Goal: Task Accomplishment & Management: Complete application form

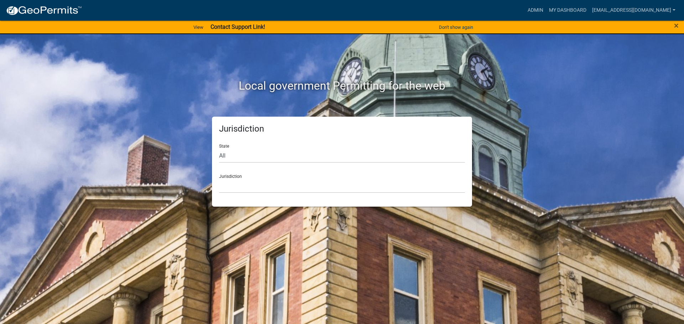
click at [229, 25] on strong "Contact Support Link!" at bounding box center [237, 26] width 54 height 7
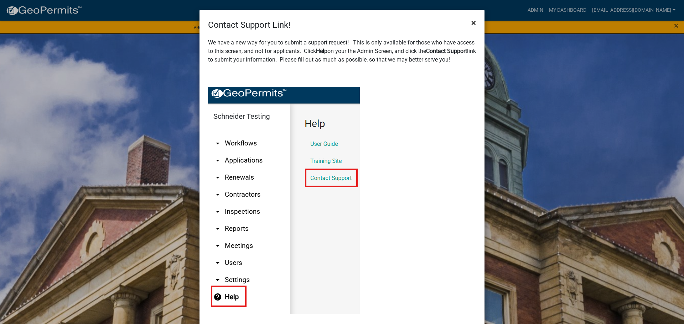
click at [471, 21] on span "×" at bounding box center [473, 23] width 5 height 10
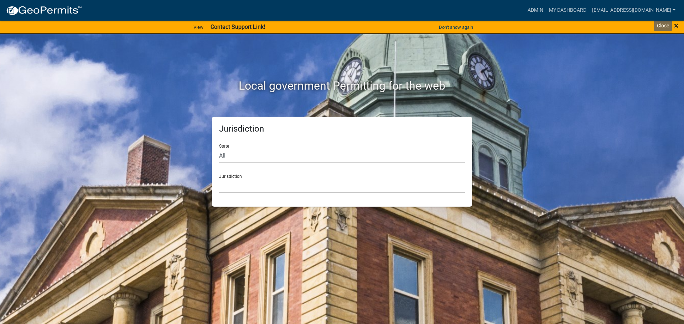
click at [675, 25] on span "×" at bounding box center [676, 26] width 5 height 10
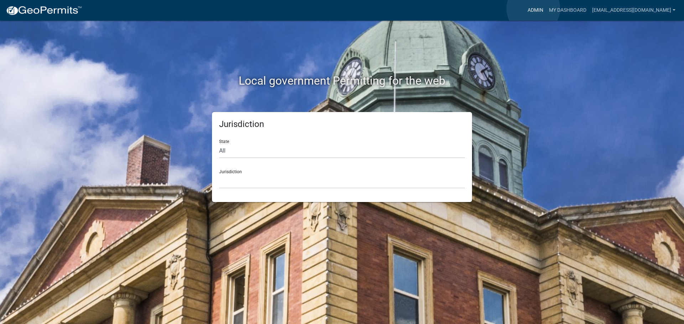
click at [533, 9] on link "Admin" at bounding box center [534, 11] width 21 height 14
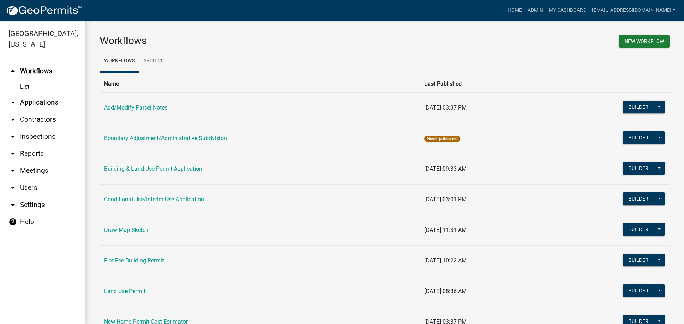
click at [41, 101] on link "arrow_drop_down Applications" at bounding box center [42, 102] width 85 height 17
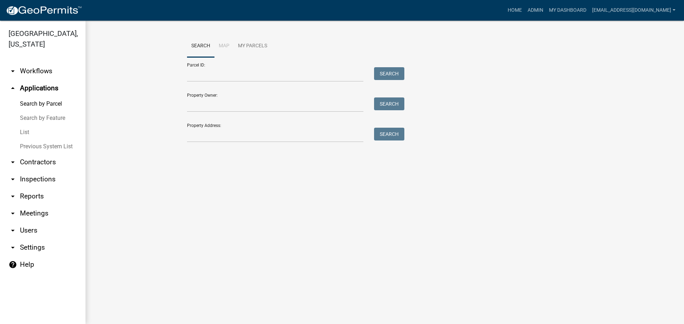
click at [23, 132] on link "List" at bounding box center [42, 132] width 85 height 14
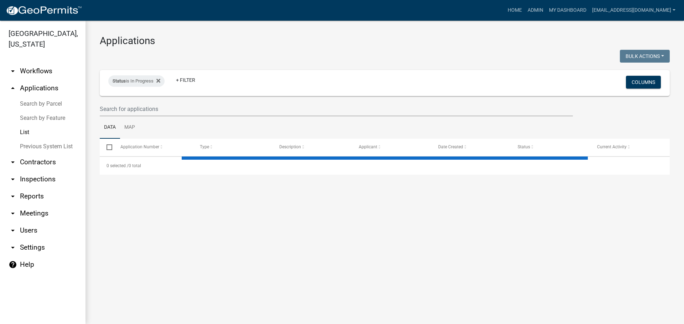
select select "2: 50"
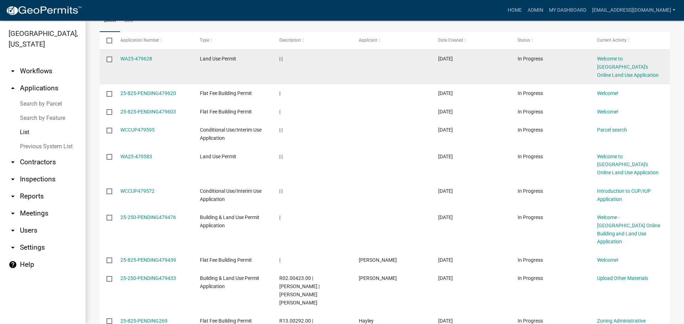
scroll to position [142, 0]
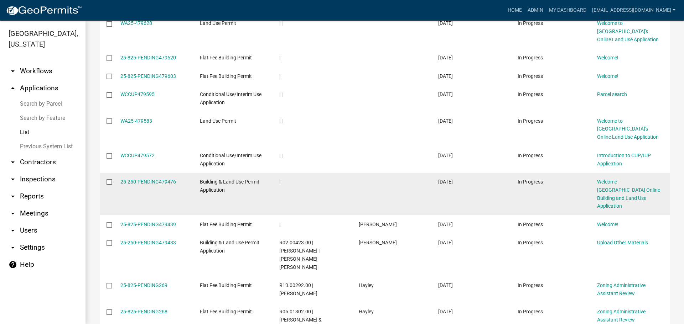
click at [109, 182] on input "checkbox" at bounding box center [108, 181] width 5 height 5
checkbox input "true"
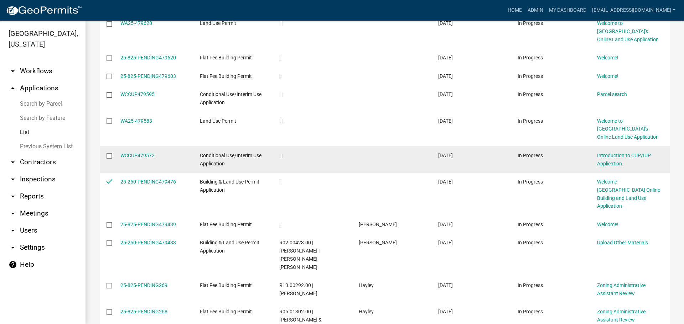
click at [109, 154] on input "checkbox" at bounding box center [108, 155] width 5 height 5
checkbox input "true"
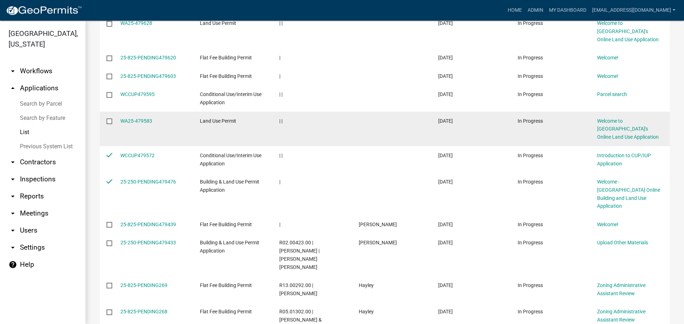
click at [108, 121] on input "checkbox" at bounding box center [108, 121] width 5 height 5
checkbox input "true"
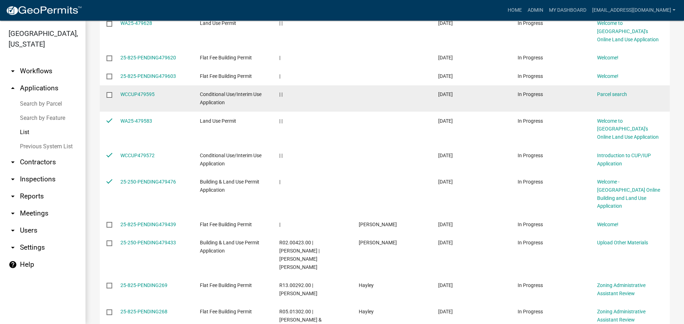
click at [109, 96] on input "checkbox" at bounding box center [108, 94] width 5 height 5
checkbox input "true"
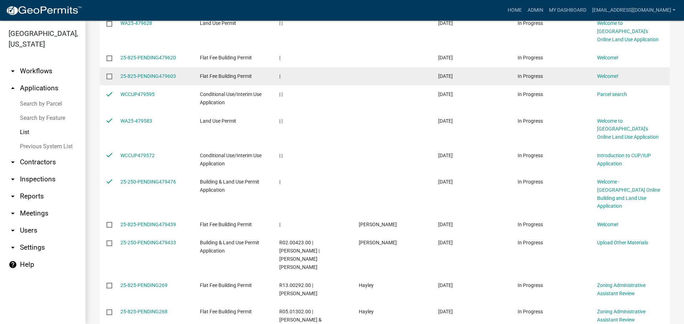
click at [109, 73] on datatable-body-cell at bounding box center [107, 76] width 14 height 19
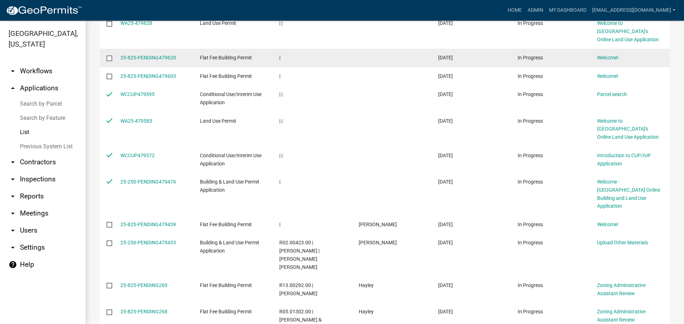
click at [108, 54] on datatable-body-cell at bounding box center [107, 58] width 14 height 19
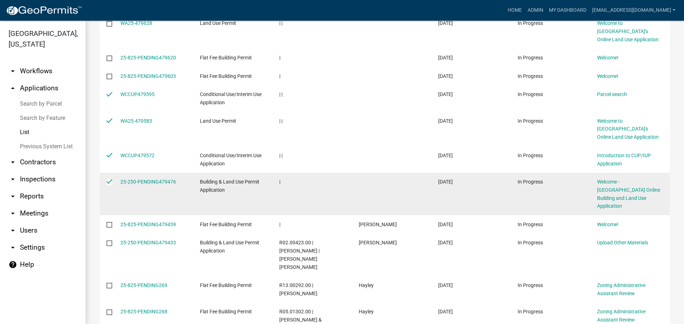
scroll to position [71, 0]
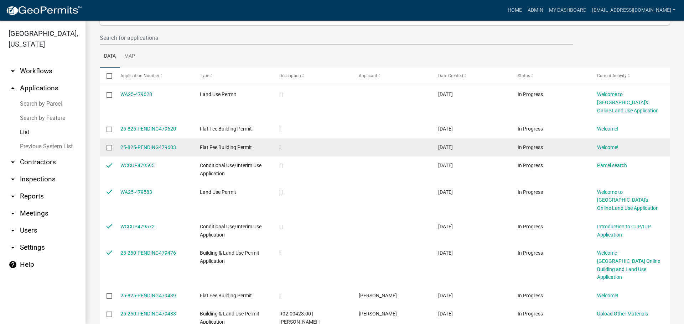
click at [110, 147] on input "checkbox" at bounding box center [108, 147] width 5 height 5
checkbox input "true"
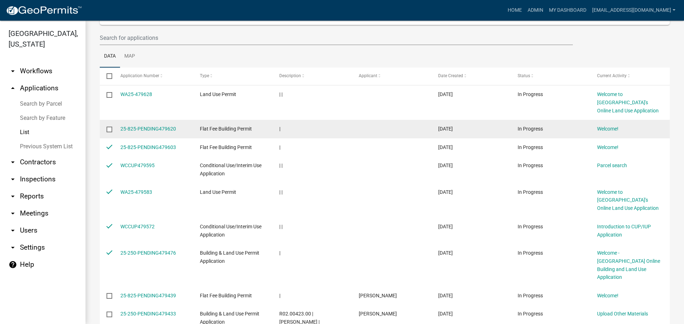
click at [109, 129] on input "checkbox" at bounding box center [108, 129] width 5 height 5
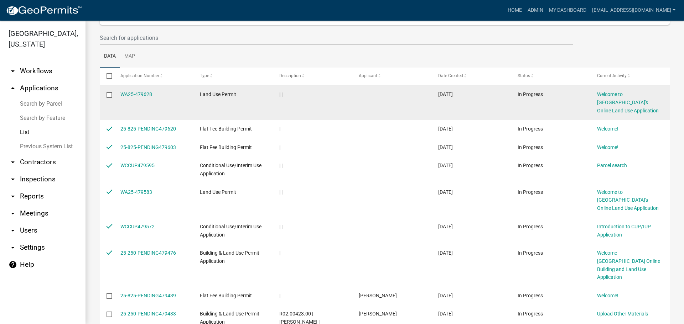
scroll to position [0, 0]
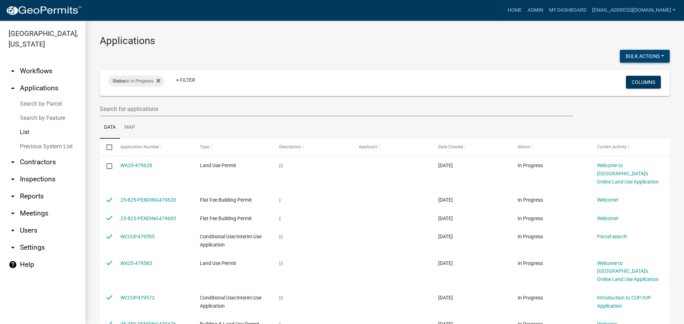
click at [638, 54] on button "Bulk Actions" at bounding box center [644, 56] width 50 height 13
click at [629, 74] on button "Void" at bounding box center [640, 74] width 57 height 17
checkbox input "false"
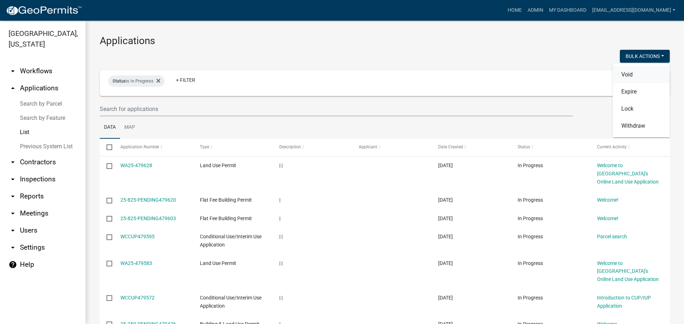
checkbox input "false"
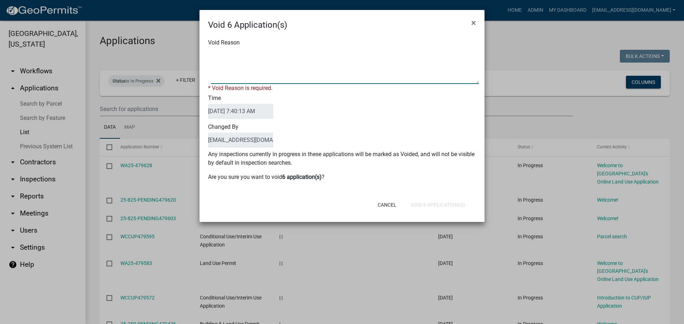
click at [257, 59] on textarea "Void Reason" at bounding box center [345, 66] width 268 height 36
type textarea "Application Abandoned"
click at [309, 100] on div "Time [DATE] 7:40:13 AM" at bounding box center [342, 107] width 278 height 29
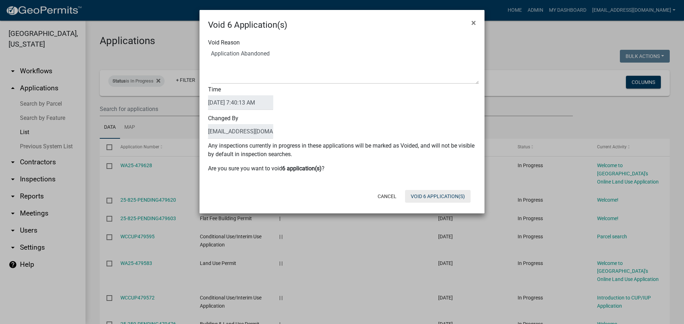
click at [420, 199] on button "Void 6 Application(s)" at bounding box center [438, 196] width 66 height 13
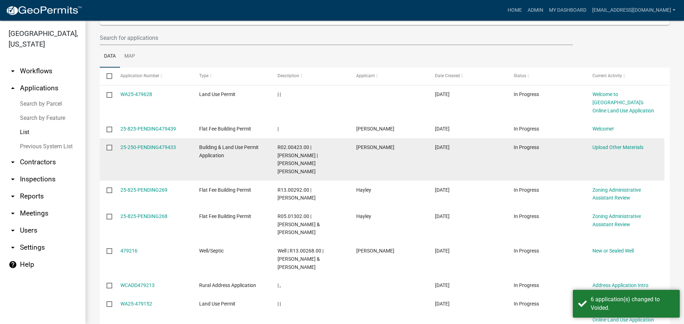
scroll to position [142, 0]
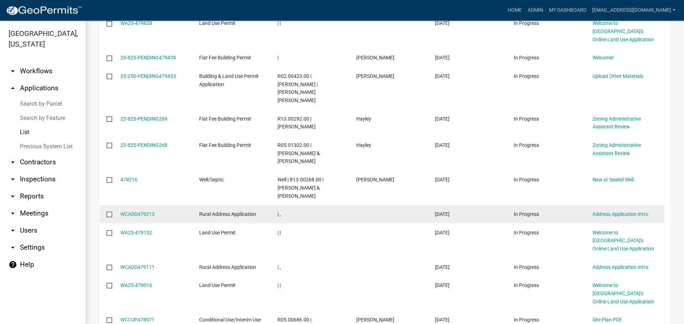
click at [110, 212] on input "checkbox" at bounding box center [108, 214] width 5 height 5
checkbox input "true"
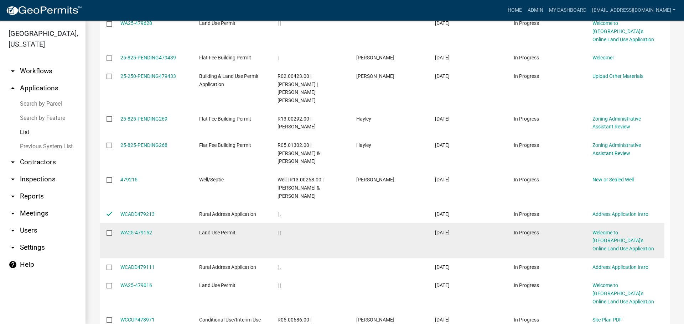
click at [110, 230] on input "checkbox" at bounding box center [108, 232] width 5 height 5
checkbox input "true"
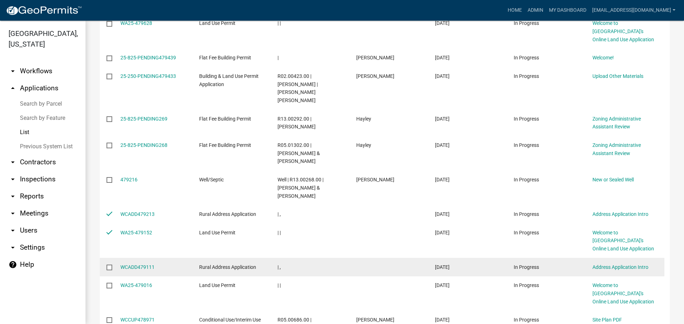
click at [110, 265] on input "checkbox" at bounding box center [108, 267] width 5 height 5
checkbox input "true"
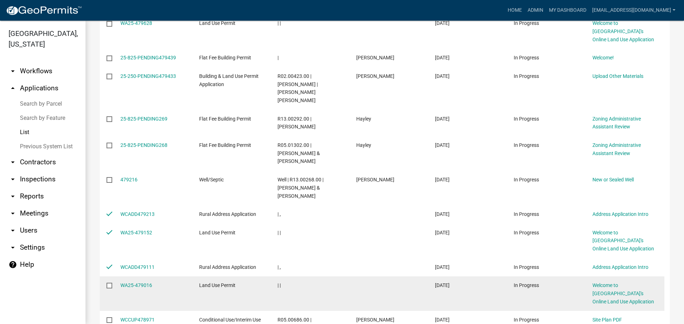
click at [108, 283] on input "checkbox" at bounding box center [108, 285] width 5 height 5
checkbox input "true"
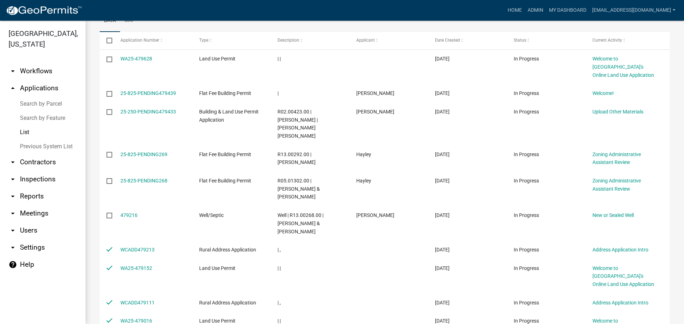
scroll to position [0, 0]
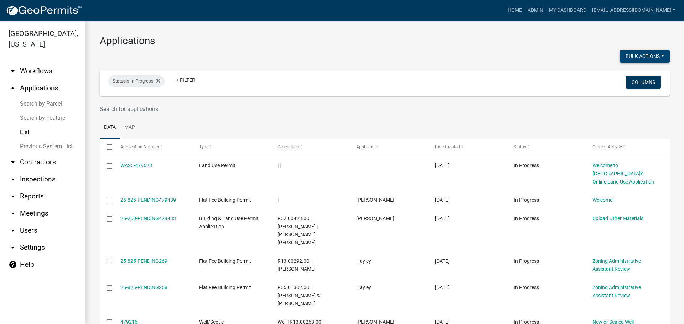
click at [638, 52] on button "Bulk Actions" at bounding box center [644, 56] width 50 height 13
click at [624, 75] on button "Void" at bounding box center [640, 74] width 57 height 17
checkbox input "false"
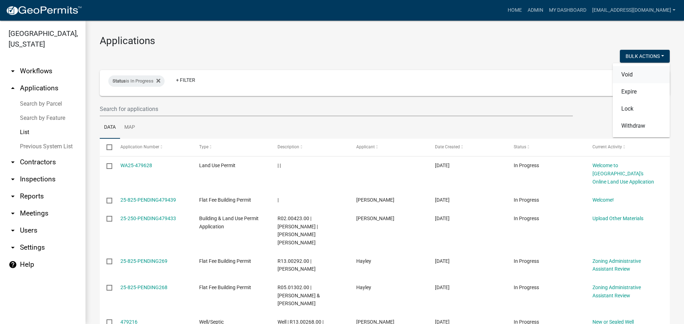
checkbox input "false"
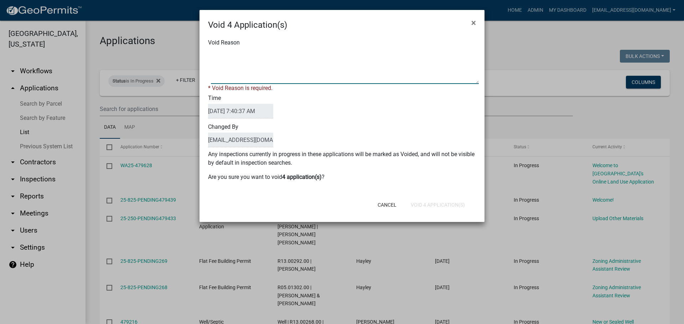
click at [332, 72] on textarea "Void Reason" at bounding box center [345, 66] width 268 height 36
type textarea "Application Abandoned"
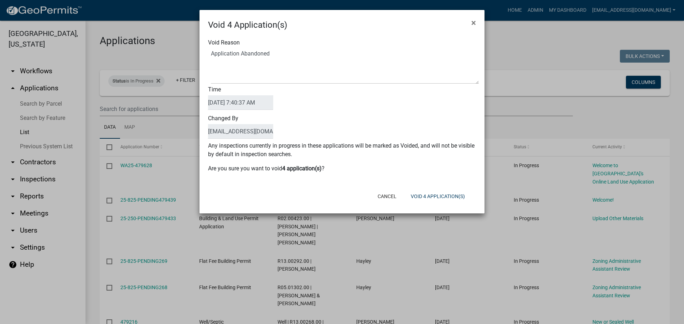
click at [347, 111] on div "Time [DATE] 7:40:37 AM" at bounding box center [342, 98] width 278 height 29
click at [436, 194] on button "Void 4 Application(s)" at bounding box center [438, 196] width 66 height 13
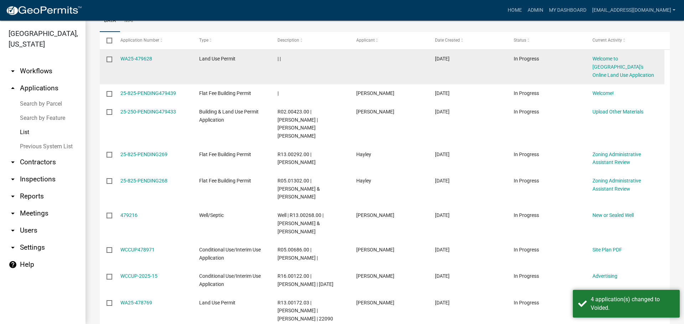
scroll to position [36, 0]
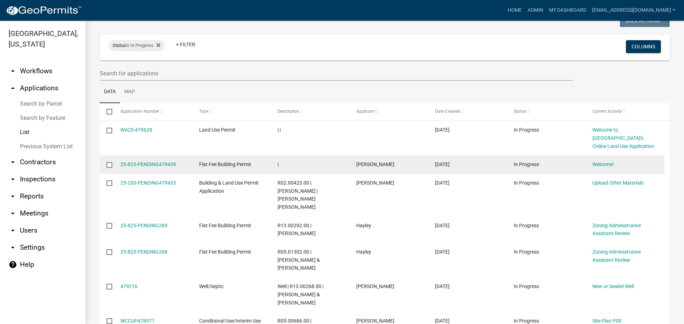
click at [108, 165] on input "checkbox" at bounding box center [108, 164] width 5 height 5
click at [106, 164] on input "checkbox" at bounding box center [108, 164] width 5 height 5
checkbox input "false"
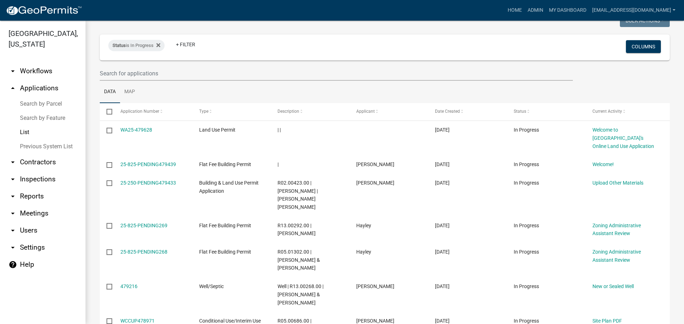
click at [36, 69] on link "arrow_drop_down Workflows" at bounding box center [42, 71] width 85 height 17
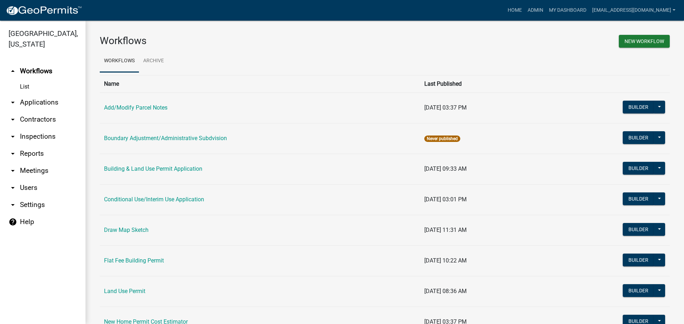
click at [23, 82] on link "List" at bounding box center [42, 87] width 85 height 14
click at [568, 6] on link "My Dashboard" at bounding box center [567, 11] width 43 height 14
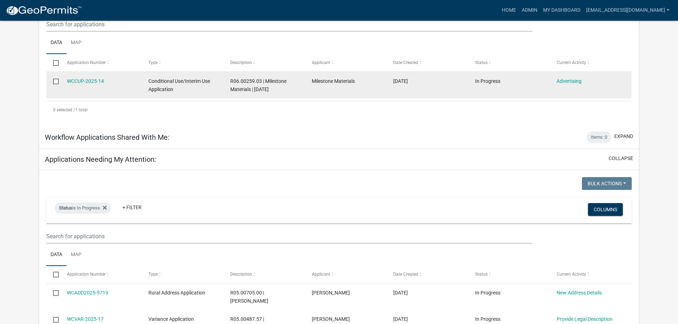
scroll to position [285, 0]
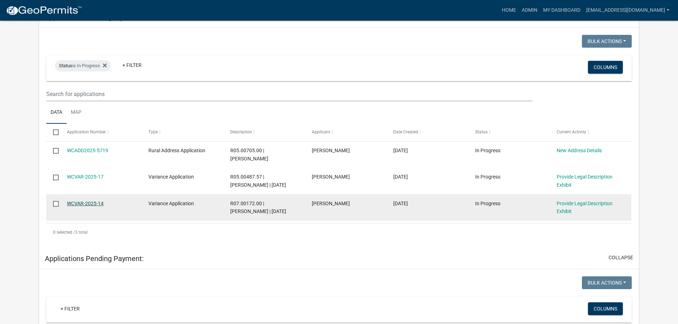
click at [79, 203] on link "WCVAR-2025-14" at bounding box center [85, 204] width 37 height 6
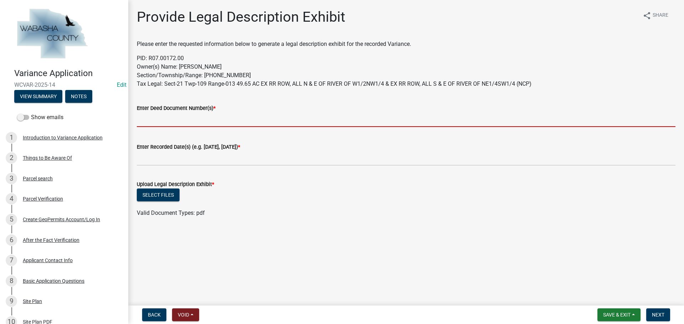
click at [181, 120] on input "Enter Deed Document Number(s) *" at bounding box center [406, 119] width 538 height 15
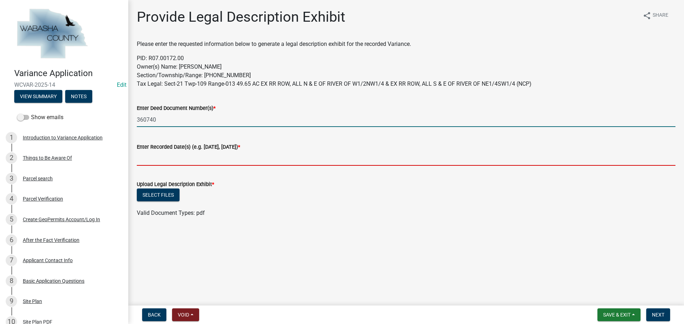
click at [170, 158] on input "Enter Recorded Date(s) (e.g. [DATE], [DATE]) *" at bounding box center [406, 158] width 538 height 15
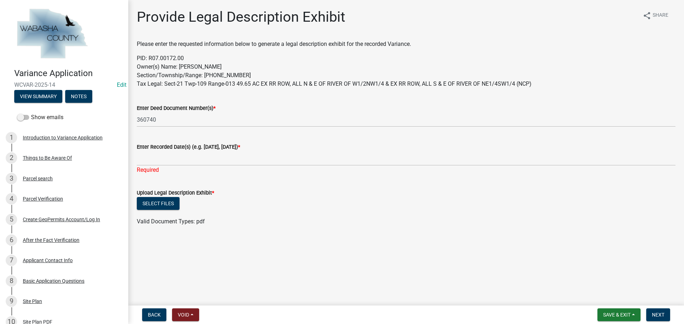
drag, startPoint x: 111, startPoint y: 120, endPoint x: 240, endPoint y: 92, distance: 131.8
click at [240, 92] on wm-data-entity-input "Please enter the requested information below to generate a legal description ex…" at bounding box center [406, 67] width 538 height 54
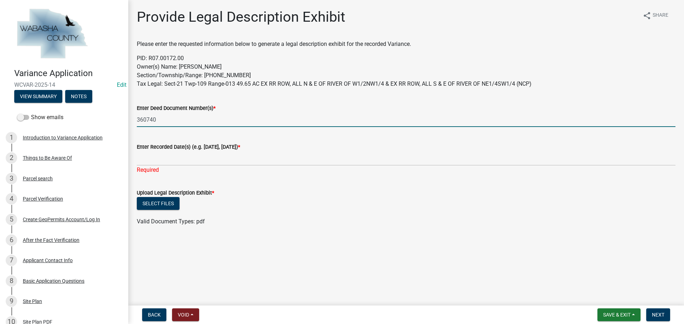
drag, startPoint x: 157, startPoint y: 120, endPoint x: 125, endPoint y: 120, distance: 32.8
click at [125, 120] on div "Variance Application WCVAR-2025-14 Edit View Summary Notes Show emails 1 Introd…" at bounding box center [342, 162] width 684 height 324
type input "334624"
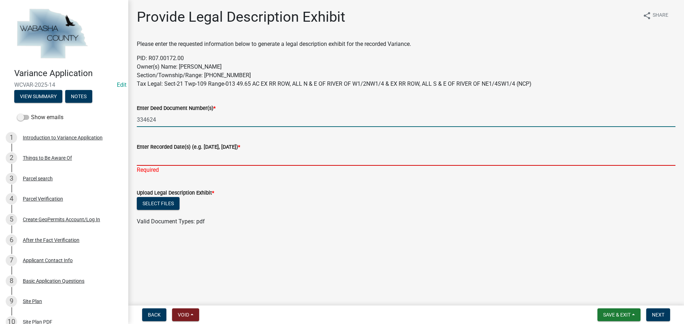
click at [159, 159] on input "Enter Recorded Date(s) (e.g. [DATE], [DATE]) *" at bounding box center [406, 158] width 538 height 15
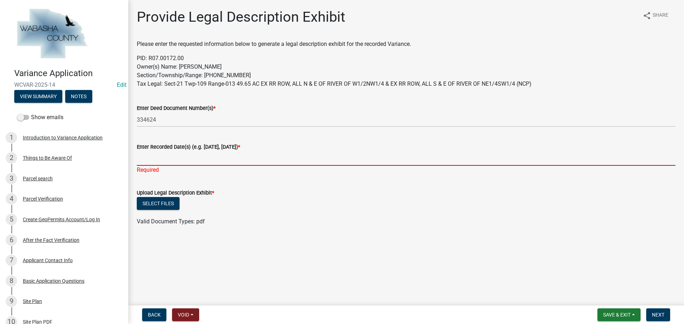
drag, startPoint x: 221, startPoint y: 156, endPoint x: 225, endPoint y: 157, distance: 3.7
click at [221, 156] on input "Enter Recorded Date(s) (e.g. [DATE], [DATE]) *" at bounding box center [406, 158] width 538 height 15
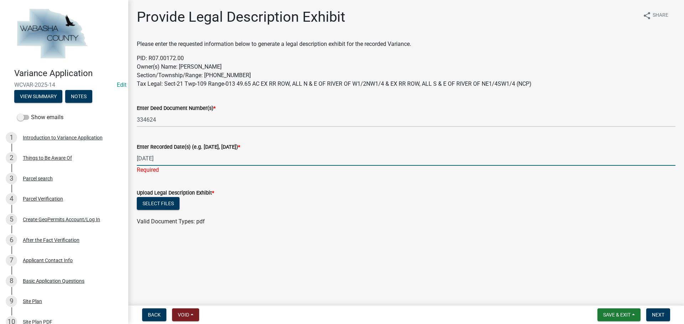
type input "[DATE]"
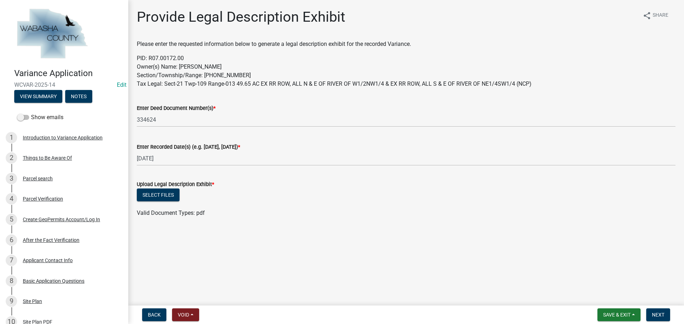
click at [328, 201] on div "Select files" at bounding box center [406, 196] width 538 height 15
click at [155, 194] on button "Select files" at bounding box center [158, 195] width 43 height 13
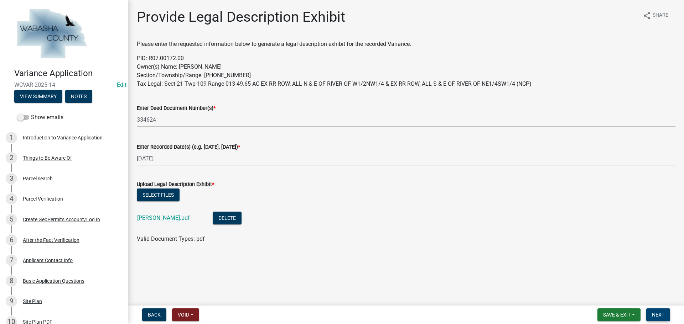
click at [653, 314] on span "Next" at bounding box center [657, 315] width 12 height 6
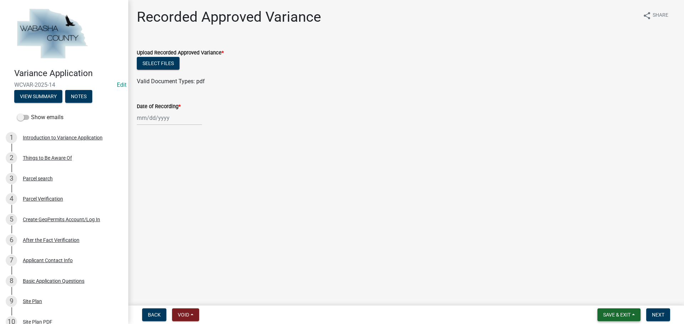
click at [608, 314] on span "Save & Exit" at bounding box center [616, 315] width 27 height 6
click at [613, 295] on button "Save & Exit" at bounding box center [611, 296] width 57 height 17
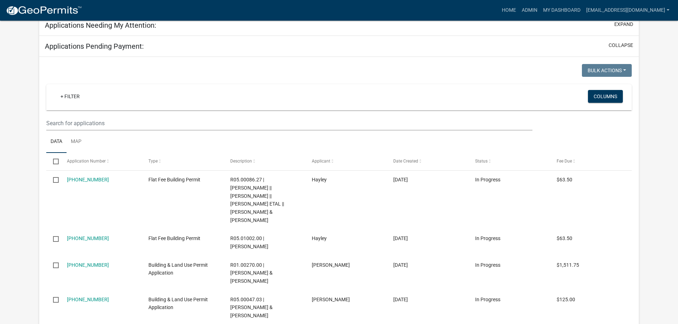
scroll to position [276, 0]
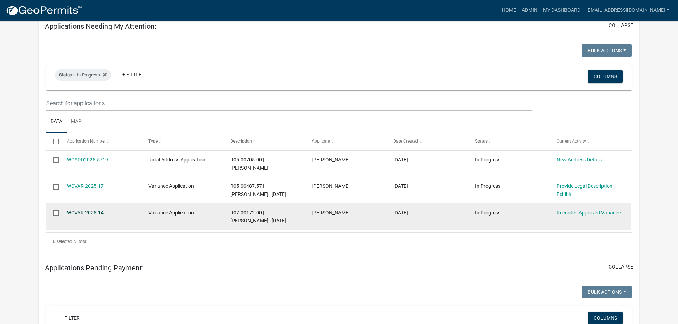
click at [82, 212] on link "WCVAR-2025-14" at bounding box center [85, 213] width 37 height 6
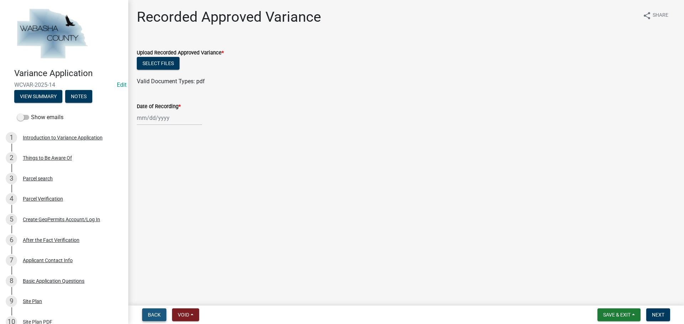
click at [159, 313] on span "Back" at bounding box center [154, 315] width 13 height 6
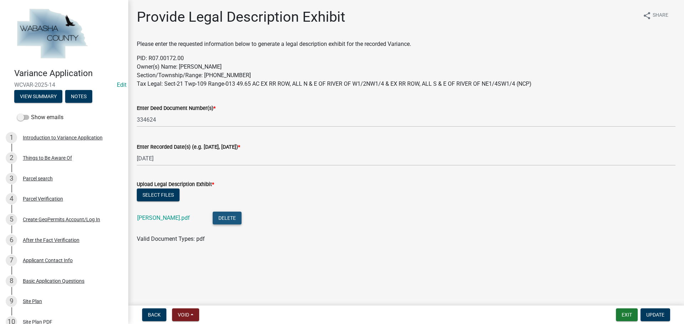
click at [226, 219] on button "Delete" at bounding box center [227, 218] width 29 height 13
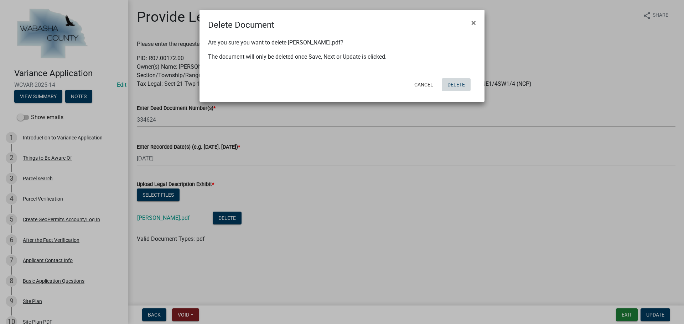
click at [457, 88] on button "Delete" at bounding box center [455, 84] width 29 height 13
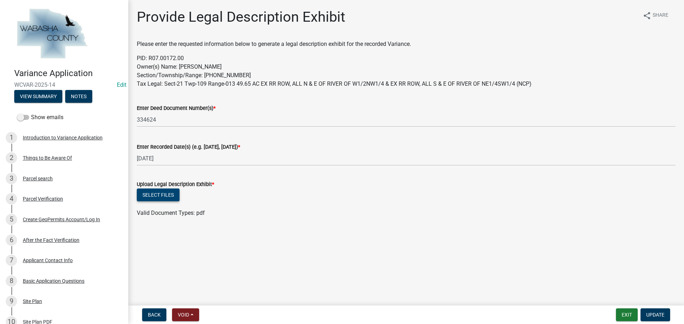
click at [153, 194] on button "Select files" at bounding box center [158, 195] width 43 height 13
click at [180, 217] on link "07.00172.00_FullLegal.pdf" at bounding box center [170, 218] width 67 height 7
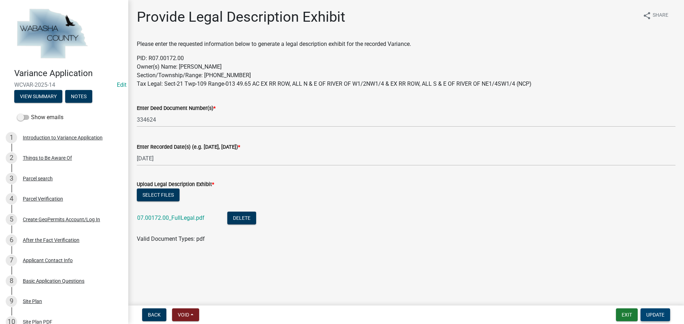
click at [656, 313] on span "Update" at bounding box center [655, 315] width 18 height 6
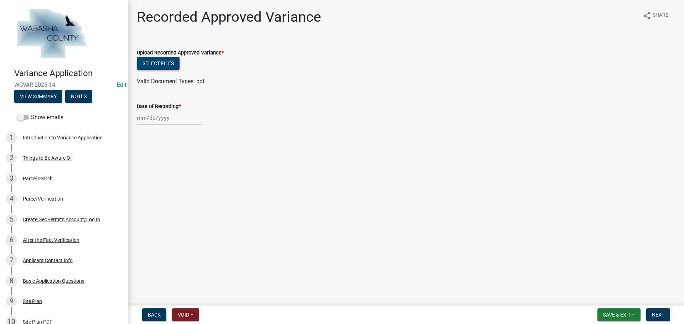
click at [159, 60] on button "Select files" at bounding box center [158, 63] width 43 height 13
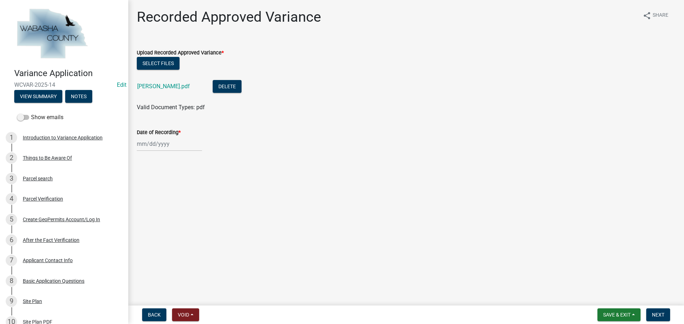
select select "9"
click at [172, 142] on div "[DATE] Aug Sep Oct [DATE] Mo Tu We Th Fr Sa Su 1 2 3 4 5 6 7 8 9 10 11 12 13 14…" at bounding box center [169, 144] width 65 height 15
click at [155, 200] on div "16" at bounding box center [155, 204] width 11 height 11
type input "[DATE]"
click at [662, 314] on span "Next" at bounding box center [657, 315] width 12 height 6
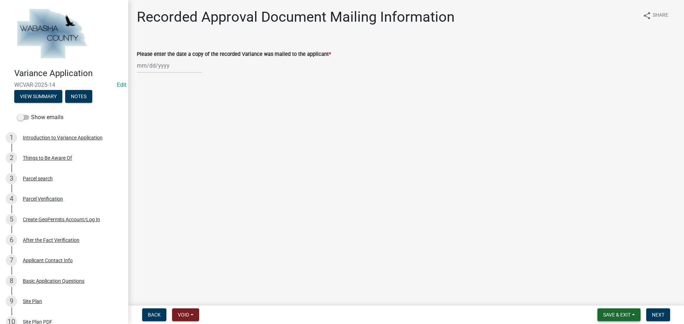
click at [619, 311] on button "Save & Exit" at bounding box center [618, 315] width 43 height 13
click at [620, 299] on button "Save & Exit" at bounding box center [611, 296] width 57 height 17
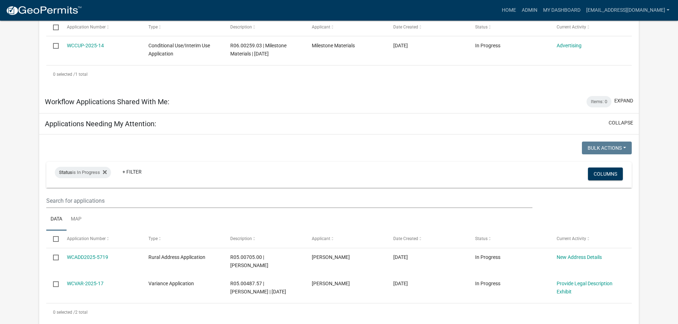
scroll to position [214, 0]
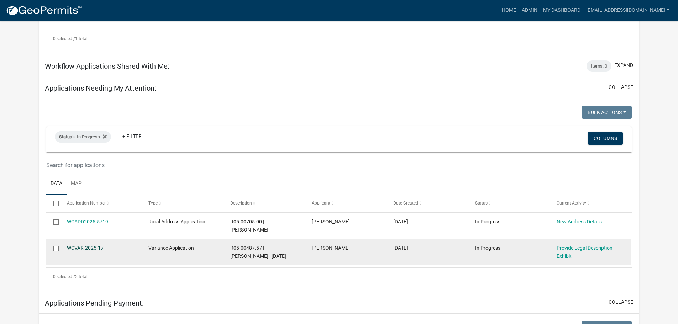
click at [83, 246] on link "WCVAR-2025-17" at bounding box center [85, 248] width 37 height 6
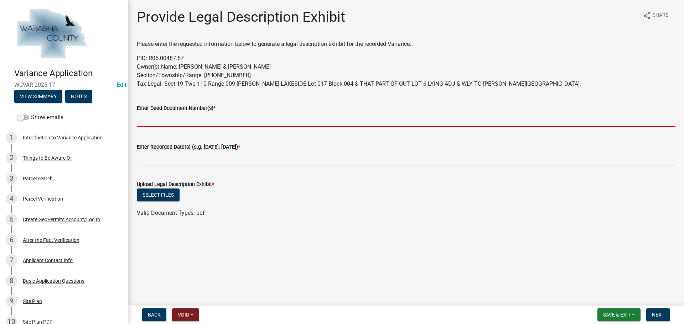
click at [188, 124] on input "Enter Deed Document Number(s) *" at bounding box center [406, 119] width 538 height 15
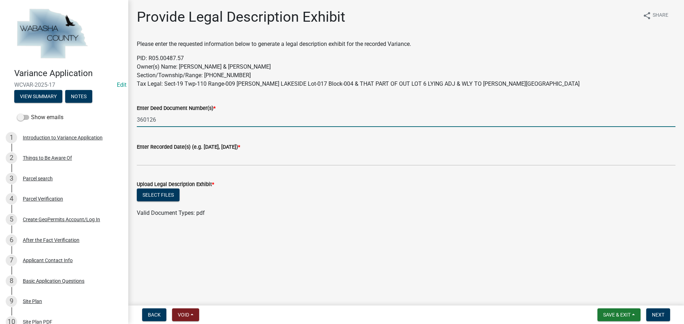
type input "360126"
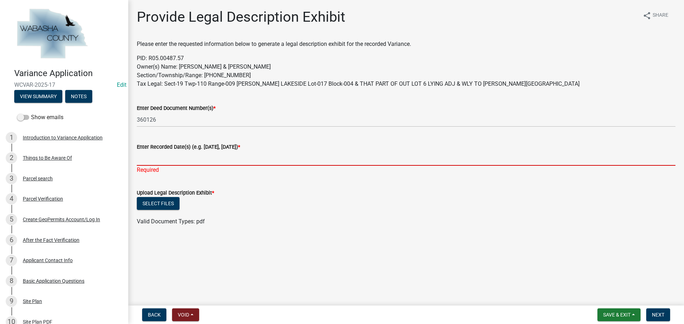
click at [208, 152] on input "Enter Recorded Date(s) (e.g. [DATE], [DATE]) *" at bounding box center [406, 158] width 538 height 15
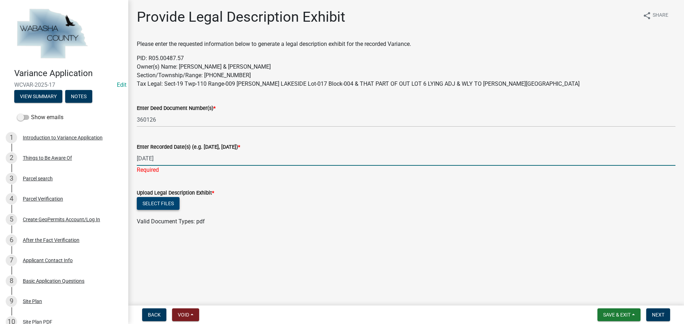
type input "[DATE]"
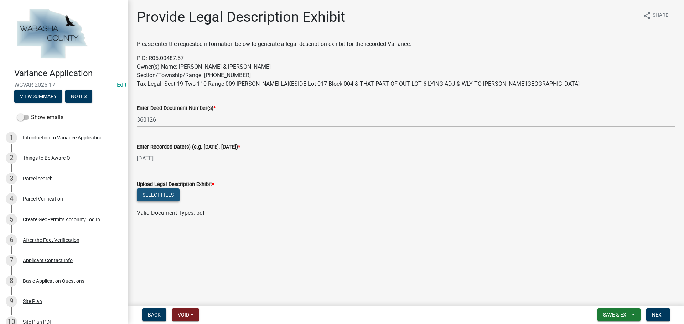
click at [165, 204] on wm-upload "Select files Valid Document Types: pdf" at bounding box center [406, 203] width 538 height 29
click at [162, 194] on button "Select files" at bounding box center [158, 195] width 43 height 13
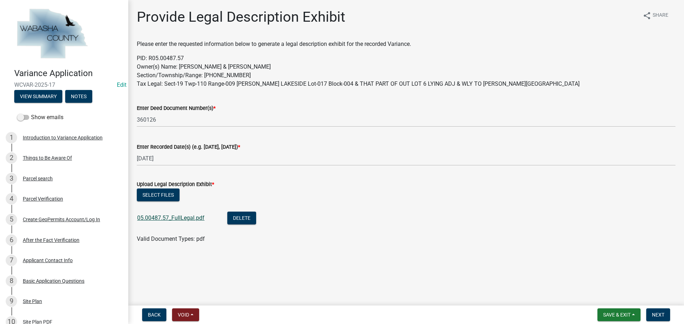
click at [155, 217] on link "05.00487.57_FullLegal.pdf" at bounding box center [170, 218] width 67 height 7
click at [656, 313] on span "Next" at bounding box center [657, 315] width 12 height 6
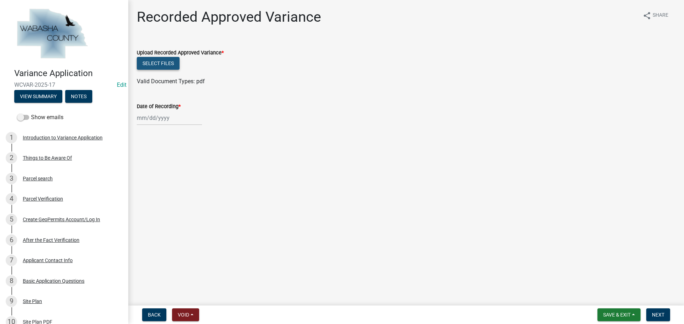
click at [158, 67] on button "Select files" at bounding box center [158, 63] width 43 height 13
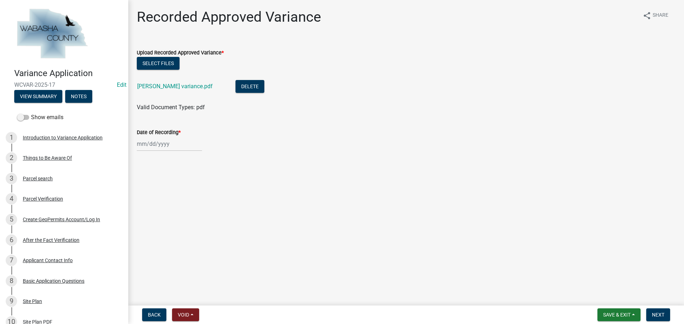
click at [163, 145] on div at bounding box center [169, 144] width 65 height 15
select select "9"
click at [155, 206] on div "16" at bounding box center [155, 204] width 11 height 11
type input "[DATE]"
click at [659, 319] on button "Next" at bounding box center [658, 315] width 24 height 13
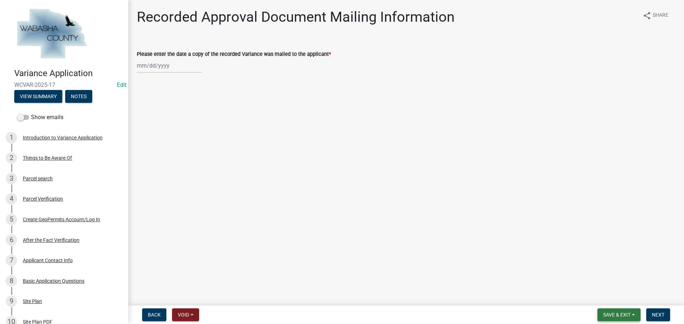
click at [627, 315] on span "Save & Exit" at bounding box center [616, 315] width 27 height 6
click at [609, 296] on button "Save & Exit" at bounding box center [611, 296] width 57 height 17
